Goal: Information Seeking & Learning: Learn about a topic

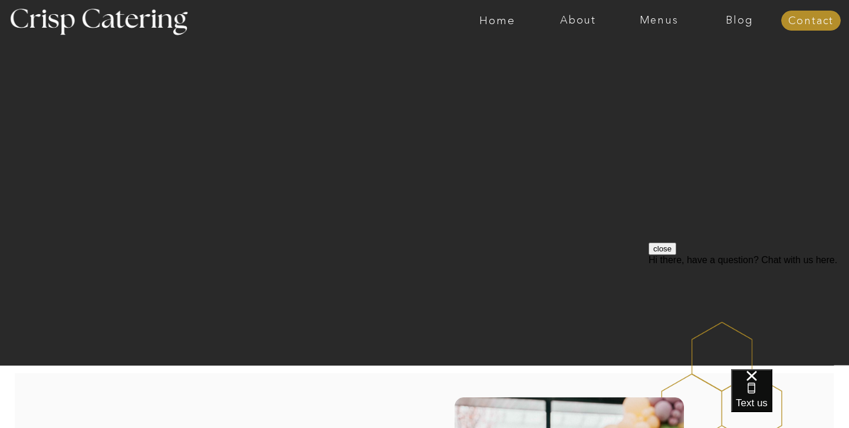
click at [676, 255] on button "close" at bounding box center [662, 249] width 28 height 12
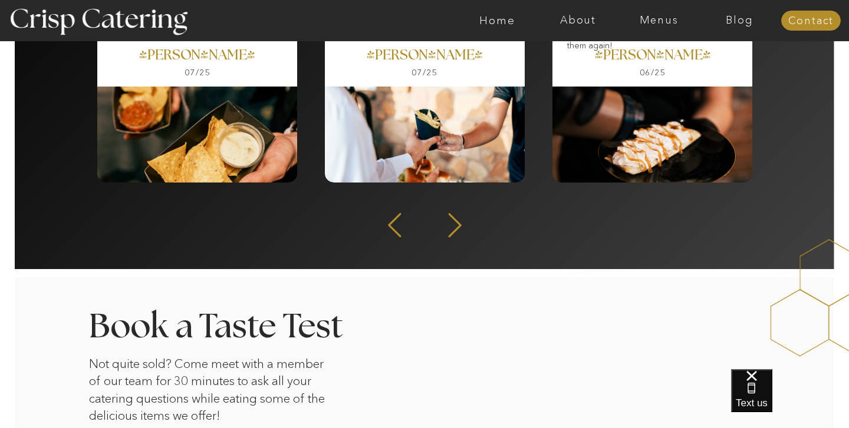
scroll to position [1707, 0]
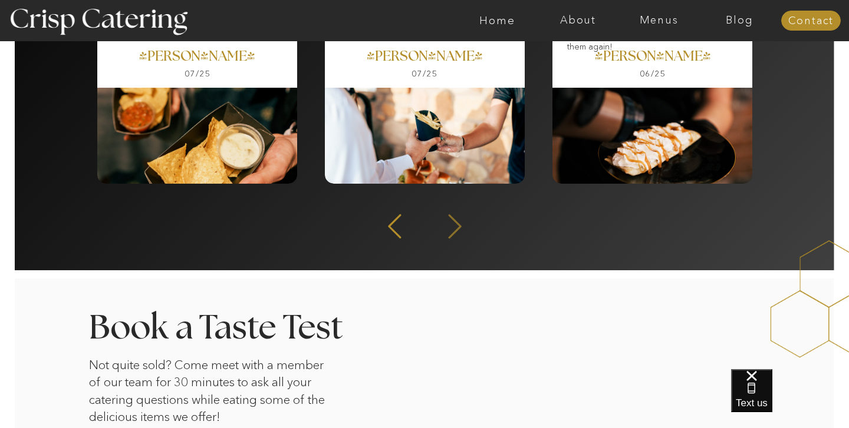
click at [452, 230] on icon at bounding box center [454, 226] width 31 height 29
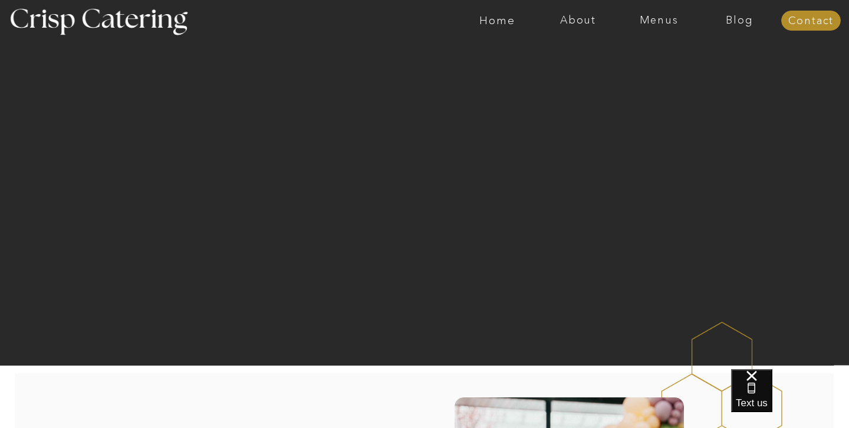
scroll to position [0, 0]
click at [651, 24] on nav "Menus" at bounding box center [658, 21] width 81 height 12
click at [628, 67] on nav "Winter (Sep-Feb)" at bounding box center [657, 69] width 97 height 11
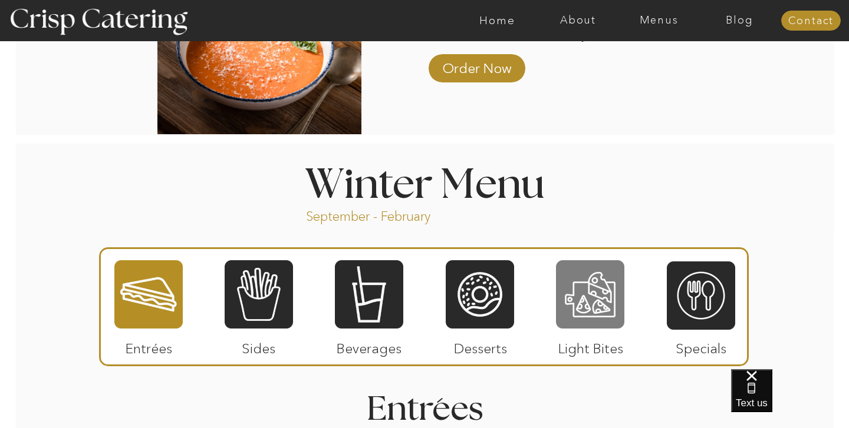
scroll to position [1178, 0]
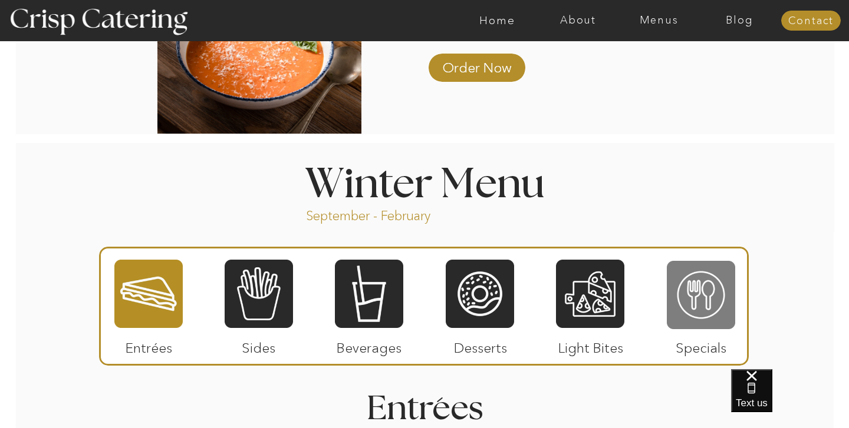
click at [682, 291] on div at bounding box center [701, 295] width 68 height 71
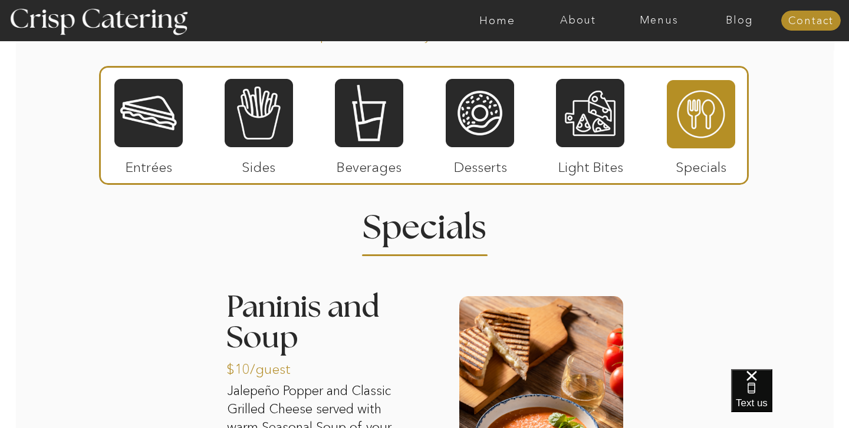
scroll to position [1365, 0]
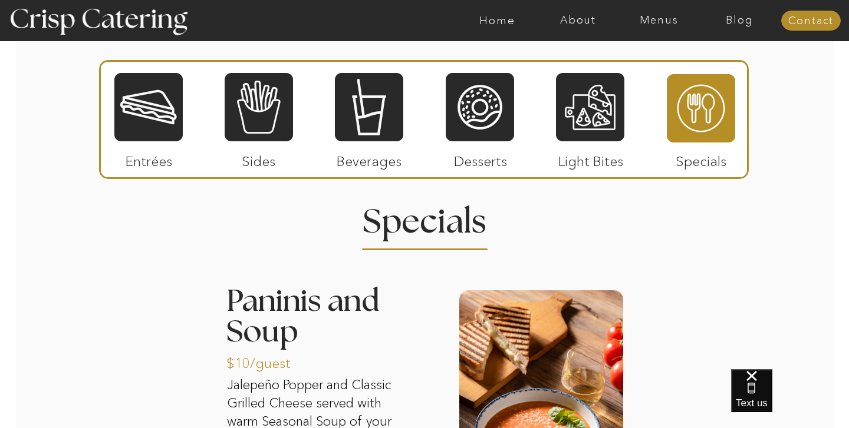
click at [142, 117] on div at bounding box center [148, 107] width 68 height 71
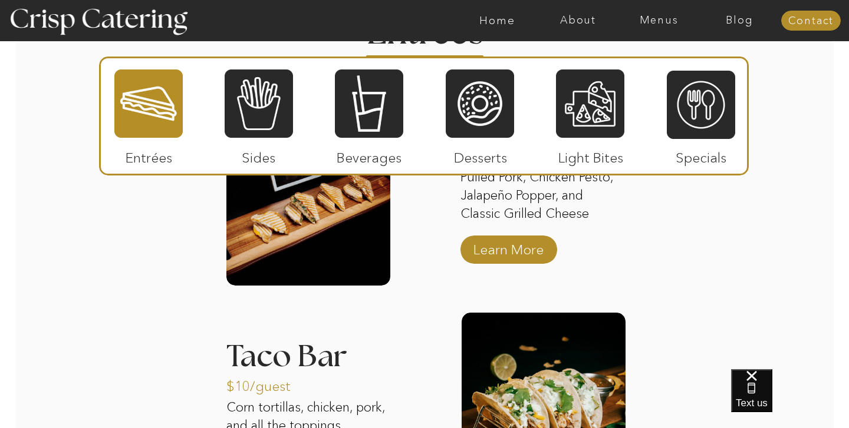
scroll to position [1490, 0]
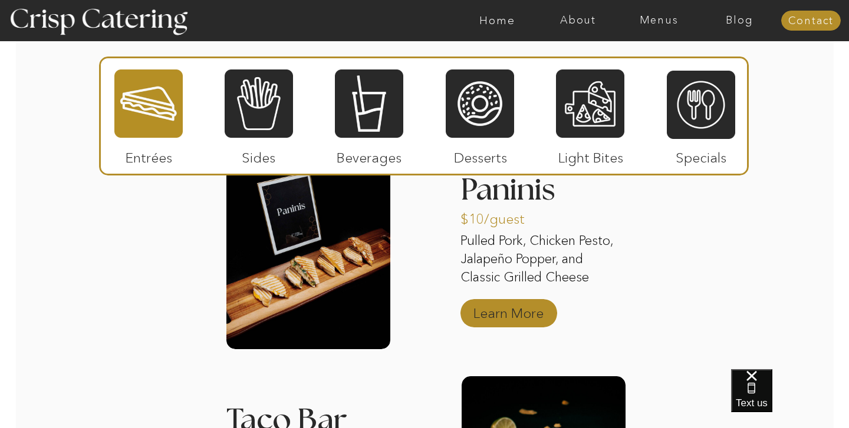
click at [505, 319] on p "Learn More" at bounding box center [508, 310] width 78 height 34
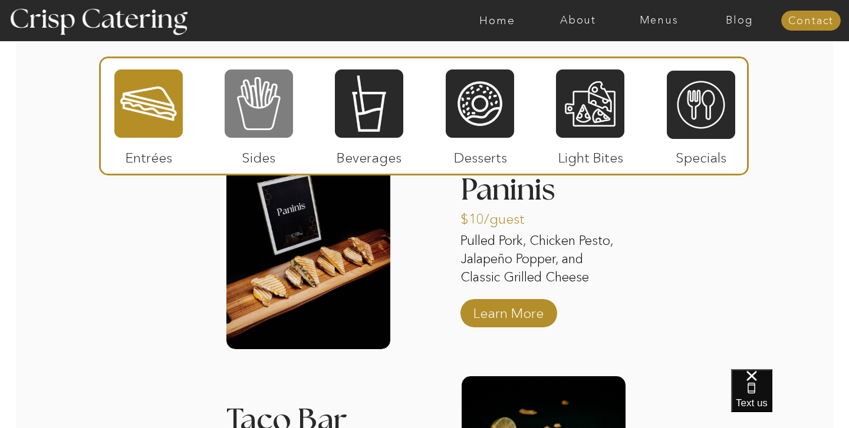
click at [259, 110] on div at bounding box center [259, 103] width 68 height 71
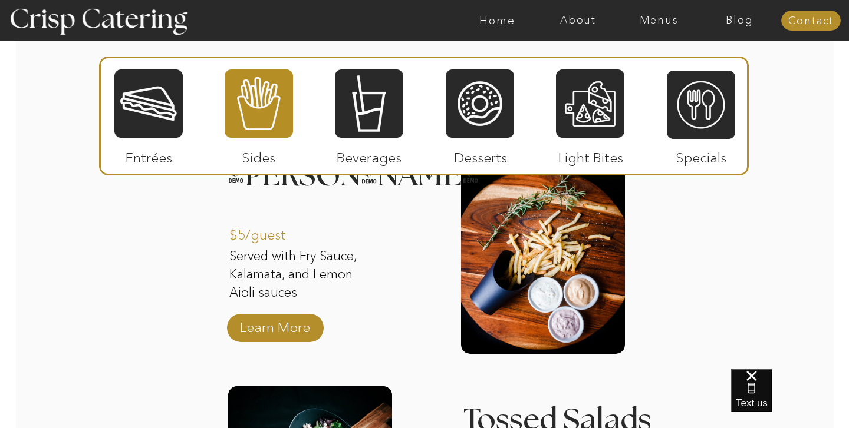
click at [695, 253] on div "About Home Menus Contact Blog About Crisp Crisp Cares Reviews faq About Home Me…" at bounding box center [424, 246] width 849 height 3472
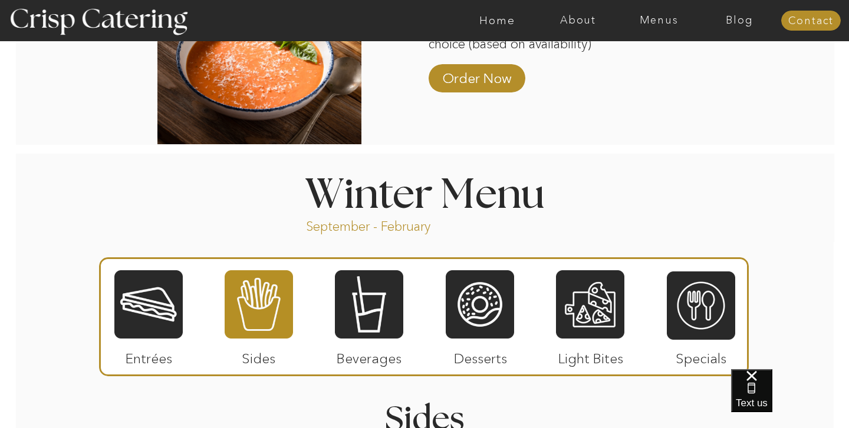
scroll to position [1166, 0]
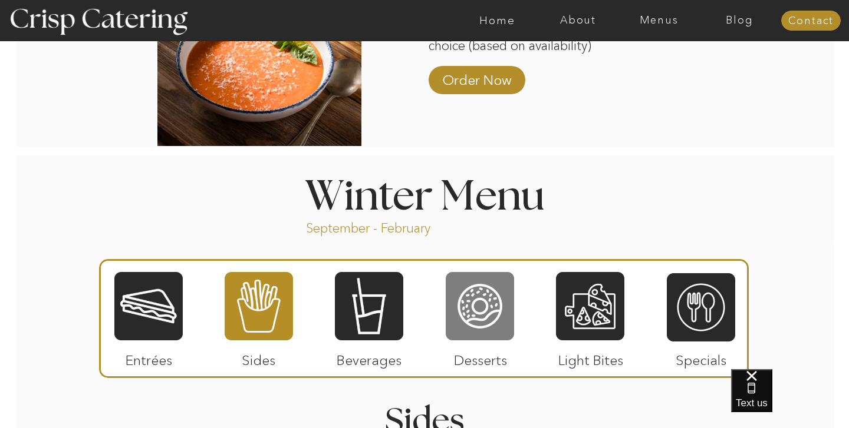
click at [471, 293] on div at bounding box center [480, 306] width 68 height 71
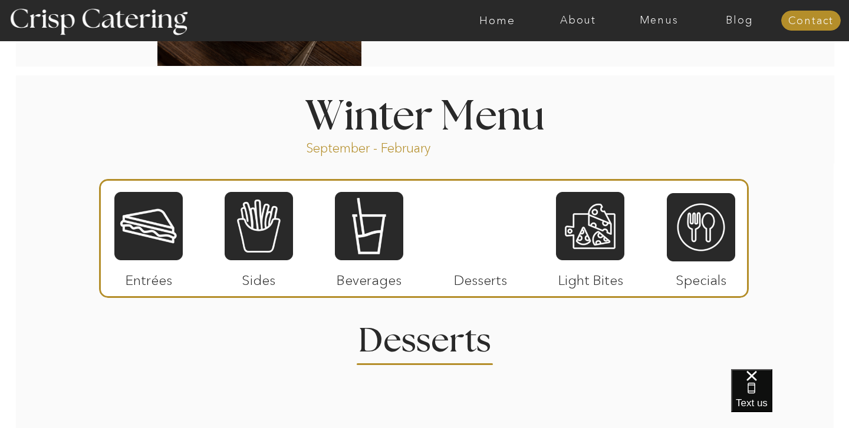
scroll to position [1262, 0]
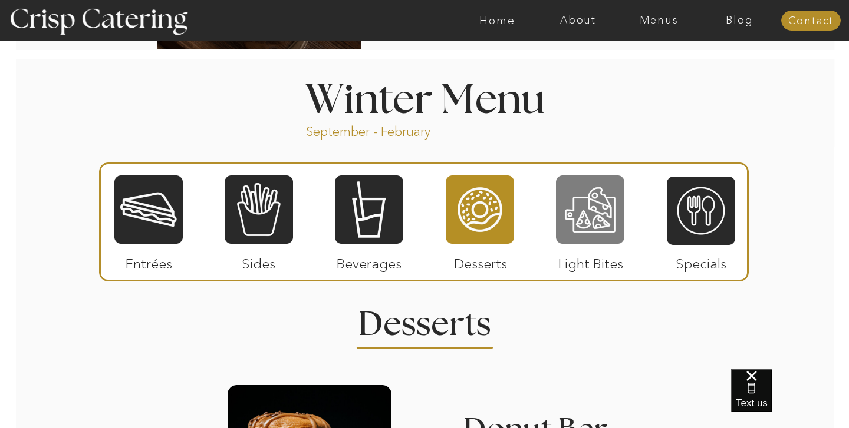
click at [589, 227] on div at bounding box center [590, 209] width 68 height 71
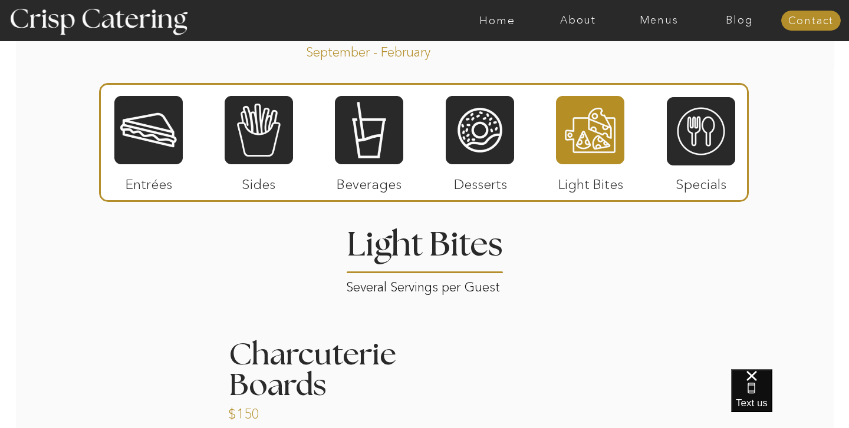
scroll to position [1343, 0]
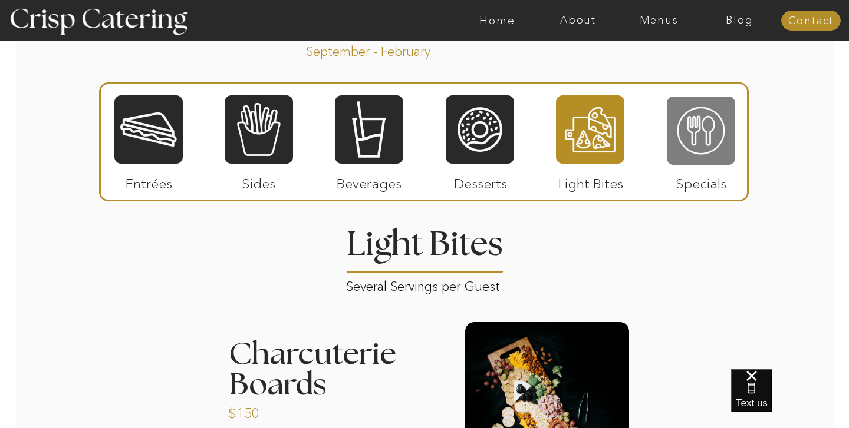
click at [687, 154] on div at bounding box center [701, 130] width 68 height 71
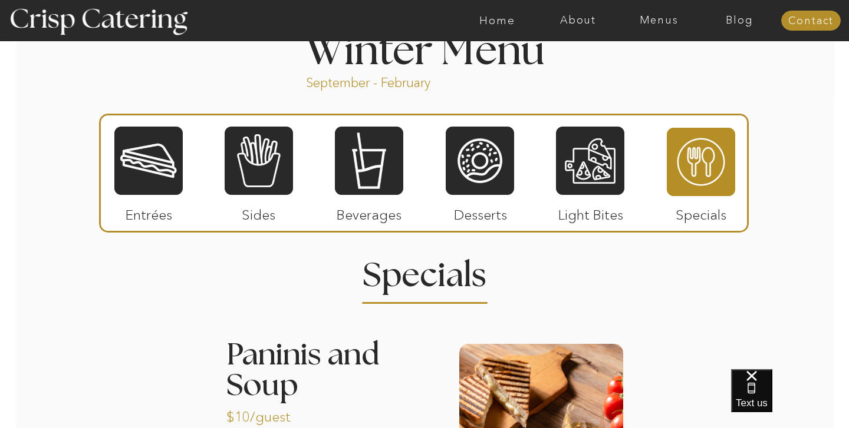
scroll to position [1310, 0]
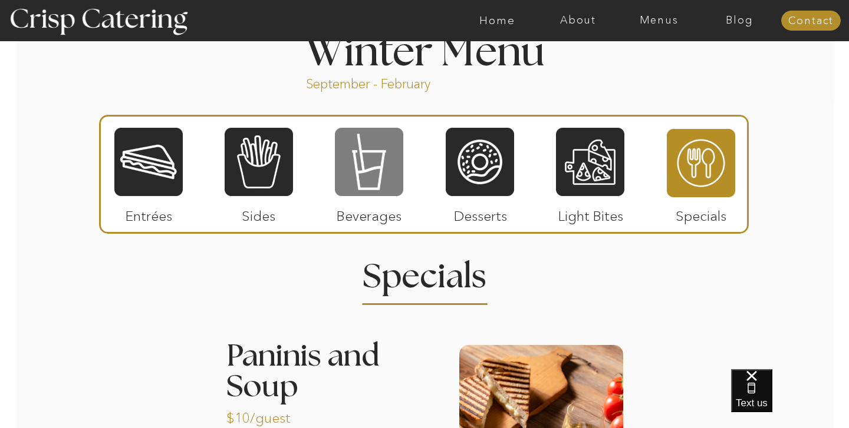
click at [377, 165] on div at bounding box center [369, 162] width 68 height 71
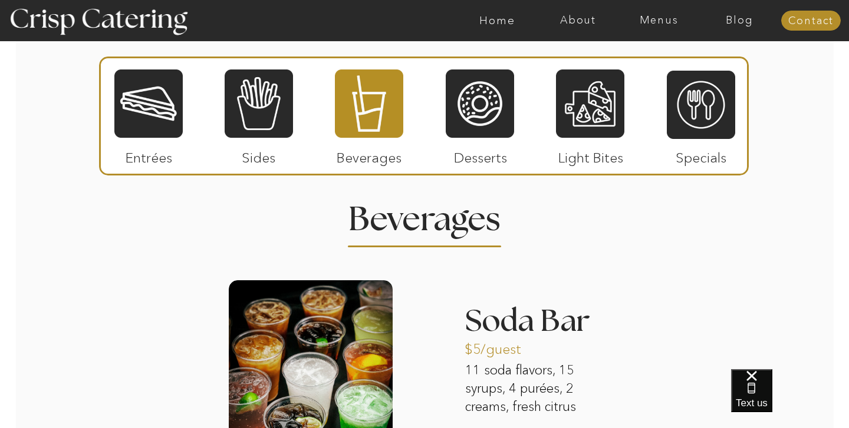
scroll to position [1364, 0]
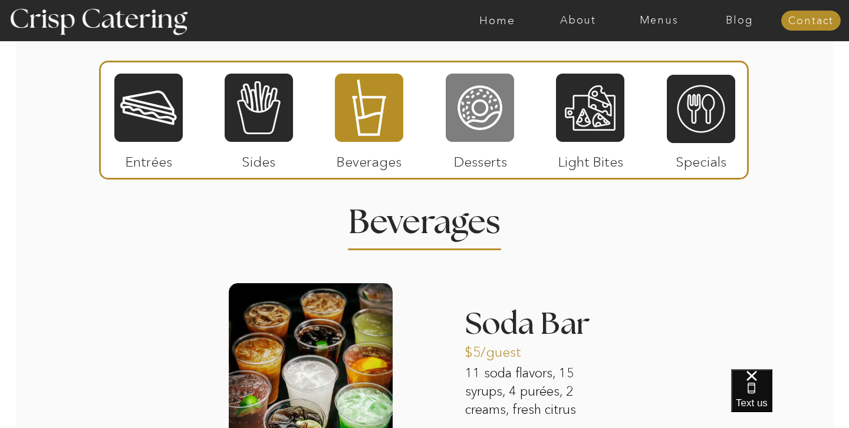
click at [476, 120] on div at bounding box center [480, 107] width 68 height 71
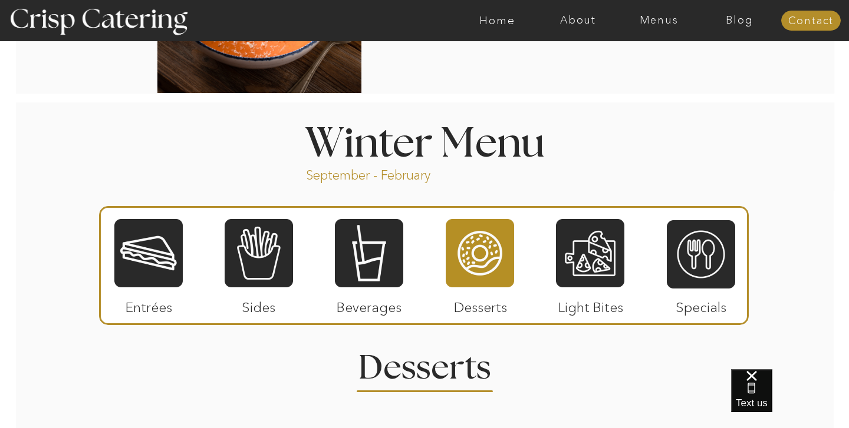
scroll to position [1238, 0]
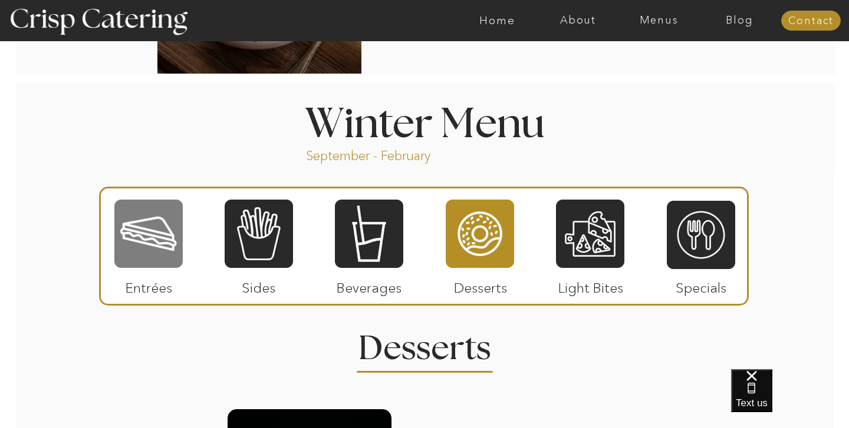
click at [164, 232] on div at bounding box center [148, 234] width 68 height 71
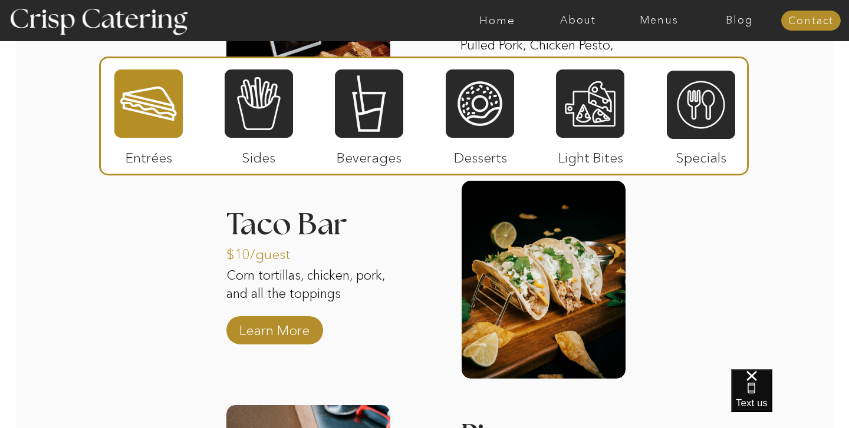
scroll to position [1675, 0]
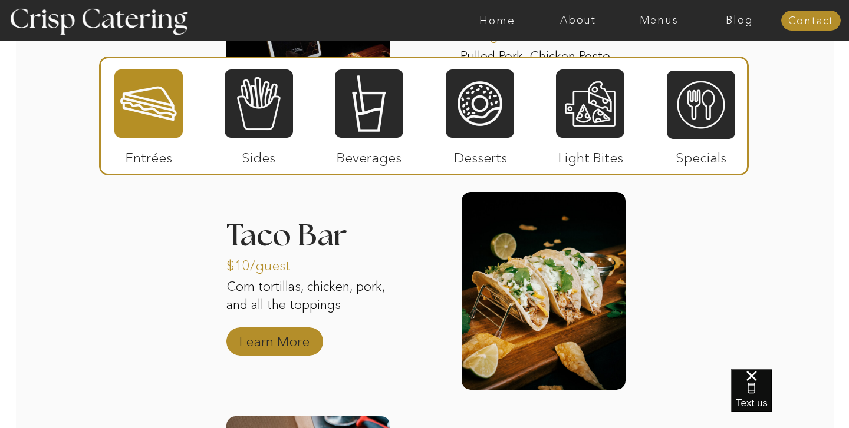
click at [276, 342] on p "Learn More" at bounding box center [274, 339] width 78 height 34
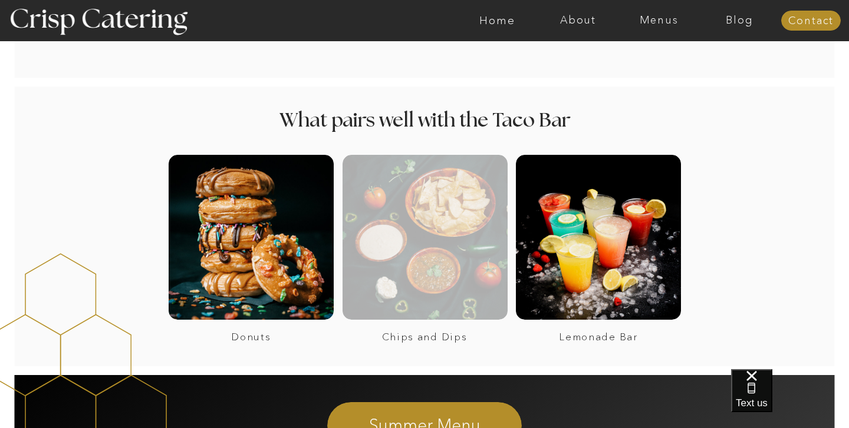
scroll to position [810, 0]
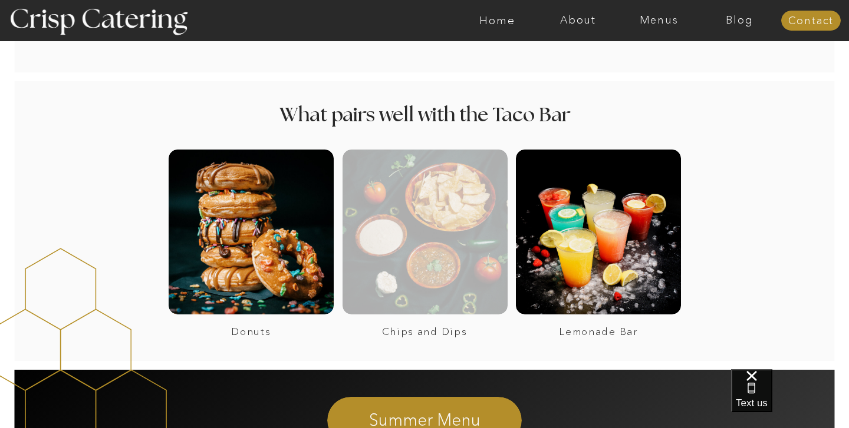
click at [400, 243] on div at bounding box center [424, 232] width 165 height 165
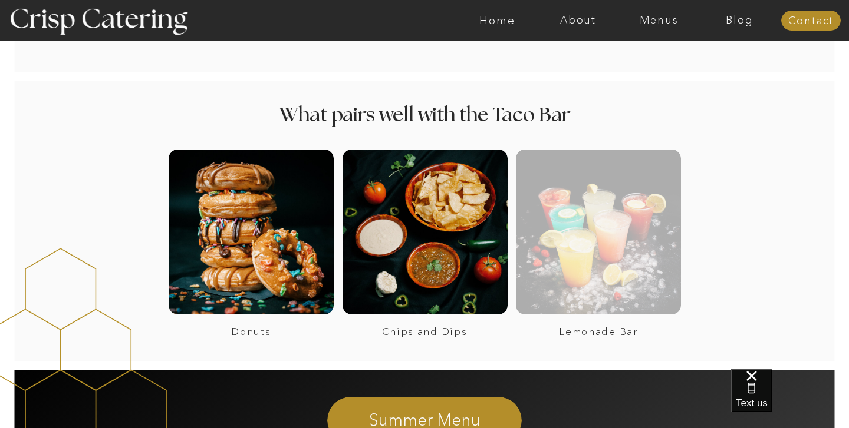
click at [586, 242] on div at bounding box center [598, 232] width 165 height 165
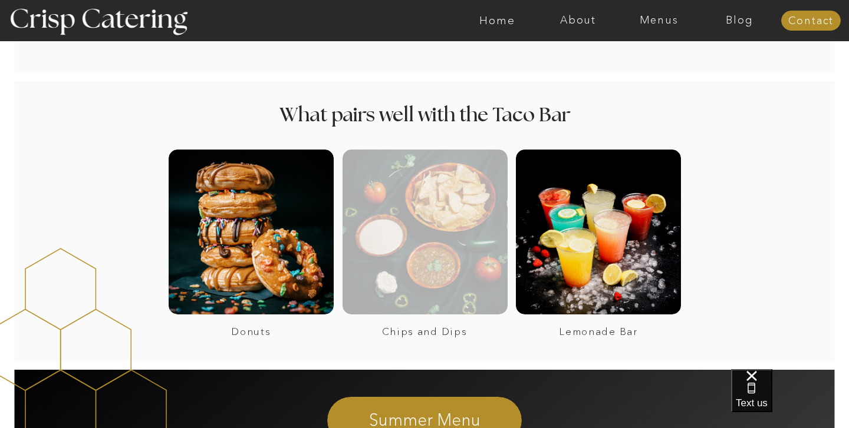
click at [403, 183] on div at bounding box center [424, 232] width 165 height 165
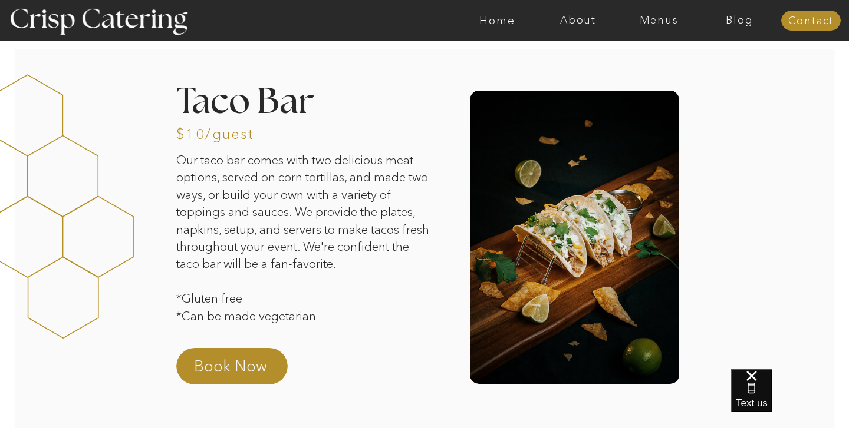
scroll to position [0, 0]
